Goal: Information Seeking & Learning: Learn about a topic

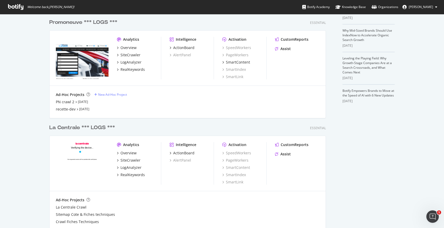
scroll to position [158, 0]
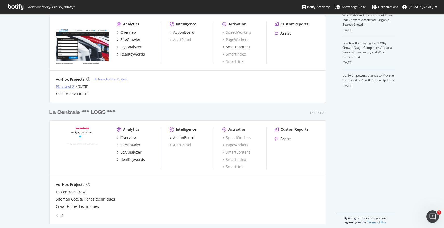
click at [58, 87] on div "PN crawl 2" at bounding box center [65, 86] width 18 height 5
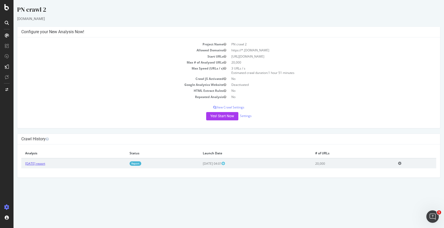
click at [43, 162] on link "[DATE] report" at bounding box center [35, 164] width 20 height 4
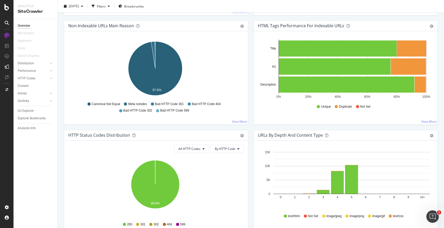
scroll to position [155, 0]
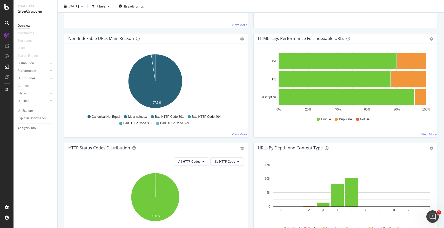
click at [127, 58] on icon "97.6%" at bounding box center [155, 82] width 174 height 60
click at [113, 39] on div "Non-Indexable URLs Main Reason" at bounding box center [101, 38] width 66 height 5
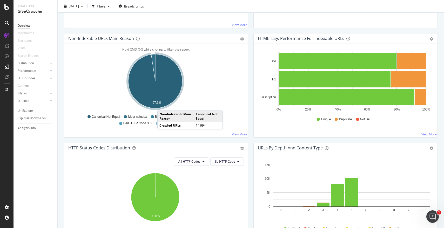
click at [163, 105] on icon "A chart." at bounding box center [155, 81] width 54 height 54
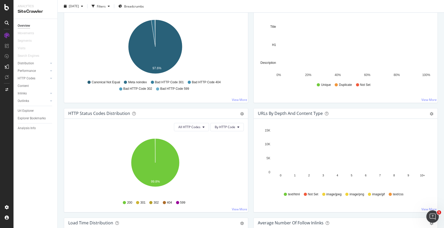
scroll to position [212, 0]
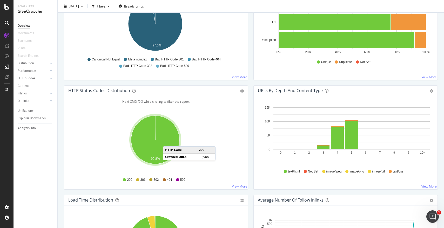
click at [171, 142] on icon "A chart." at bounding box center [155, 140] width 48 height 48
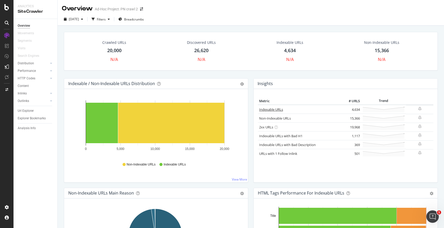
click at [272, 110] on link "Indexable URLs" at bounding box center [271, 109] width 24 height 5
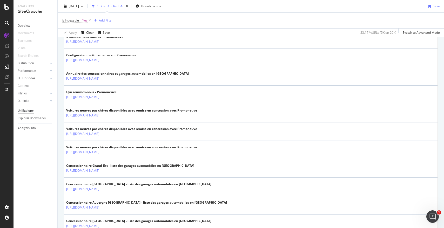
scroll to position [221, 0]
